Goal: Transaction & Acquisition: Book appointment/travel/reservation

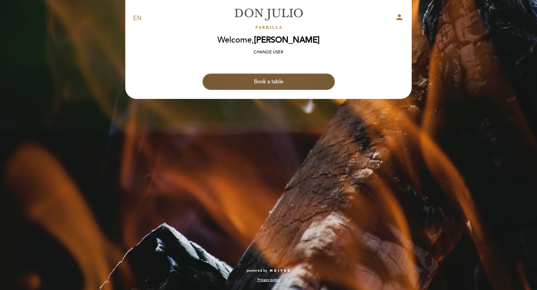
click at [266, 83] on button "Book a table" at bounding box center [268, 81] width 132 height 16
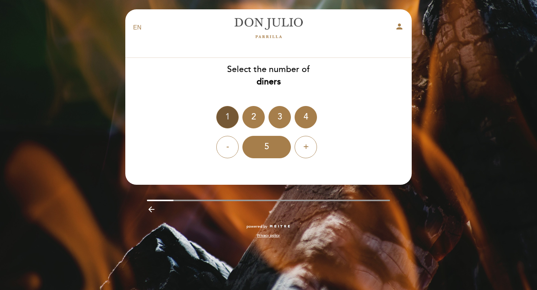
click at [224, 117] on div "1" at bounding box center [227, 117] width 22 height 22
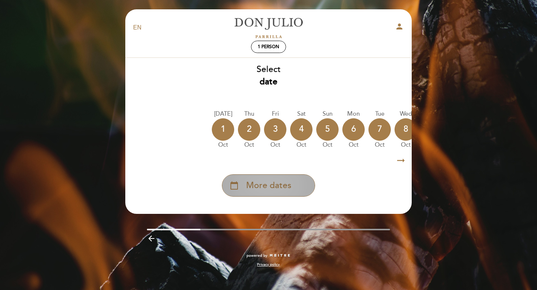
click at [257, 178] on div "calendar_today More dates" at bounding box center [268, 185] width 93 height 22
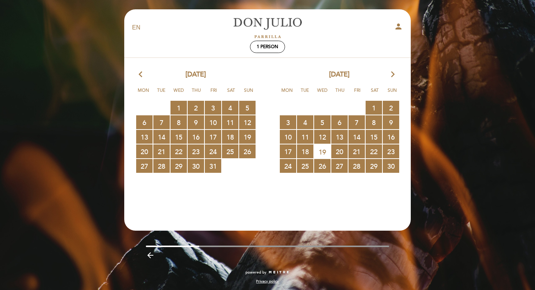
click at [394, 71] on icon "arrow_forward_ios" at bounding box center [392, 75] width 7 height 10
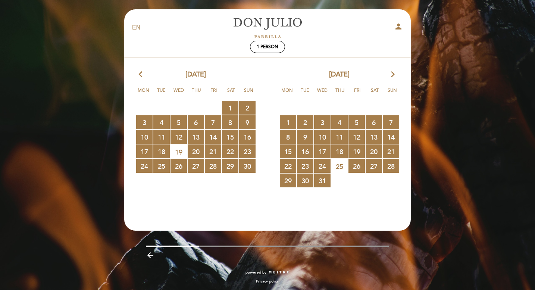
click at [394, 71] on icon "arrow_forward_ios" at bounding box center [392, 75] width 7 height 10
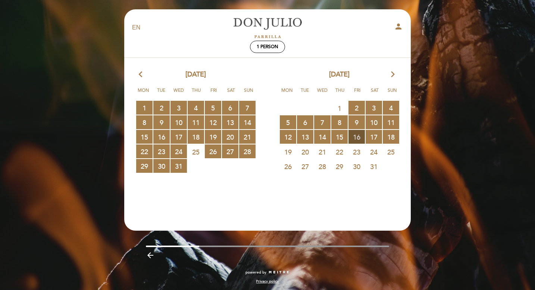
click at [357, 133] on span "16 RESERVATIONS AVAILABLE" at bounding box center [356, 137] width 16 height 14
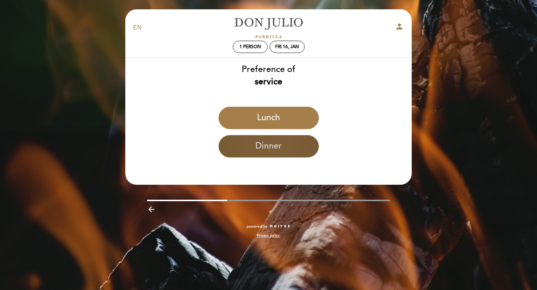
click at [305, 147] on button "Dinner" at bounding box center [269, 146] width 100 height 22
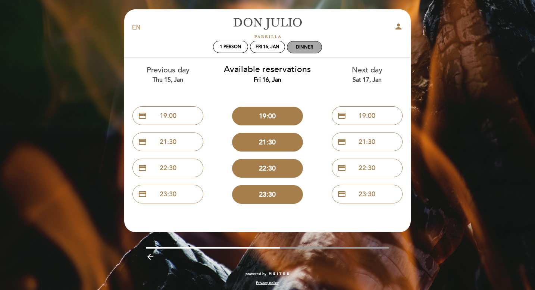
click at [299, 47] on div "Dinner" at bounding box center [304, 47] width 17 height 6
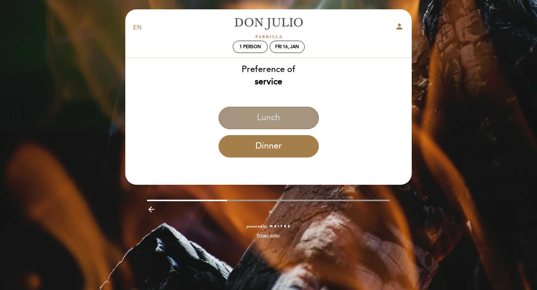
click at [265, 119] on button "Lunch" at bounding box center [269, 118] width 100 height 22
